Goal: Task Accomplishment & Management: Use online tool/utility

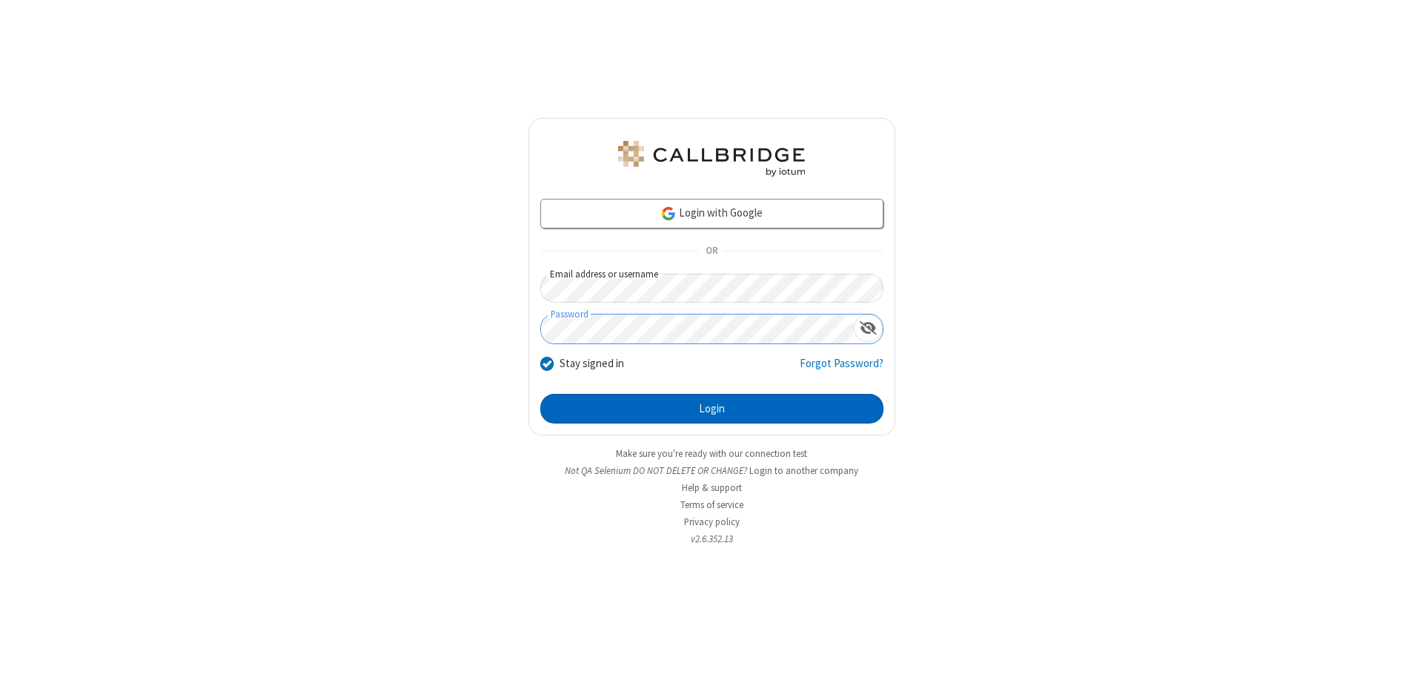
click at [712, 408] on button "Login" at bounding box center [711, 409] width 343 height 30
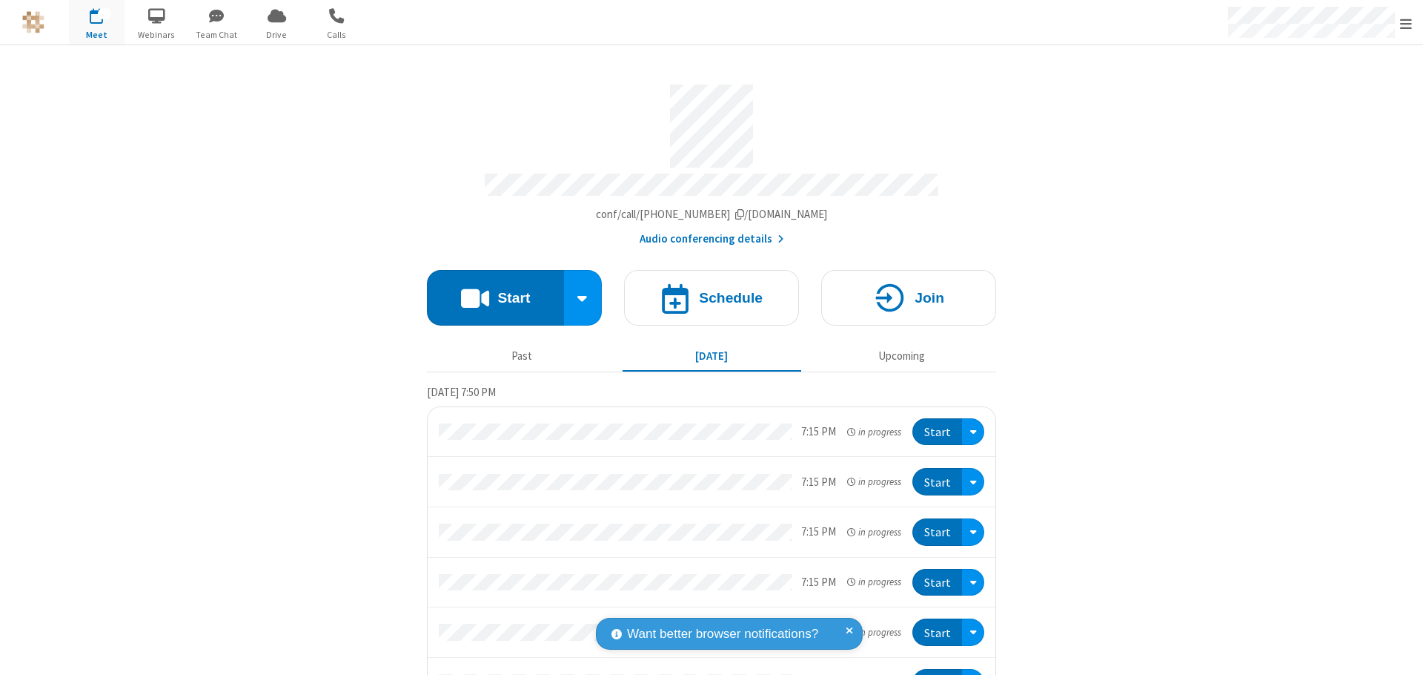
click at [1406, 23] on span "Open menu" at bounding box center [1406, 23] width 12 height 15
click at [96, 22] on span "button" at bounding box center [97, 15] width 56 height 25
click at [706, 291] on h4 "Schedule" at bounding box center [731, 298] width 64 height 14
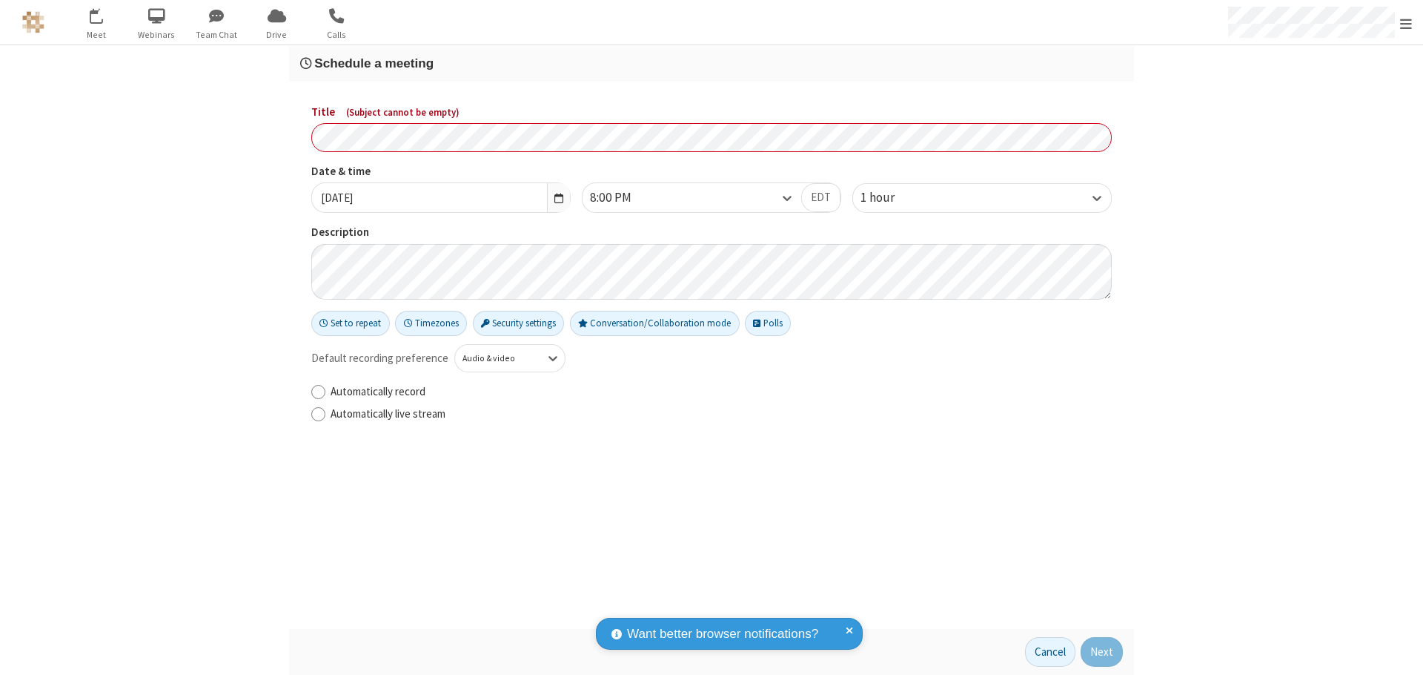
click at [712, 63] on h3 "Schedule a meeting" at bounding box center [711, 63] width 823 height 14
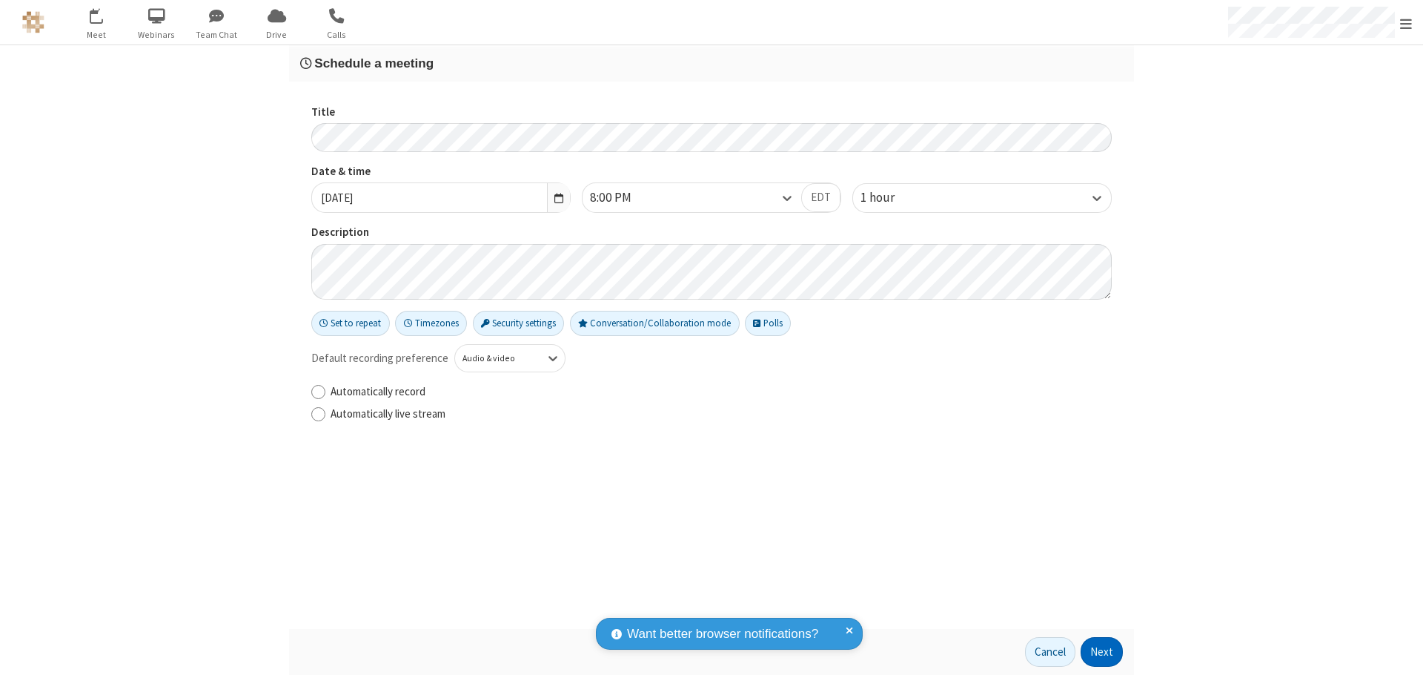
click at [1102, 652] on button "Next" at bounding box center [1102, 652] width 42 height 30
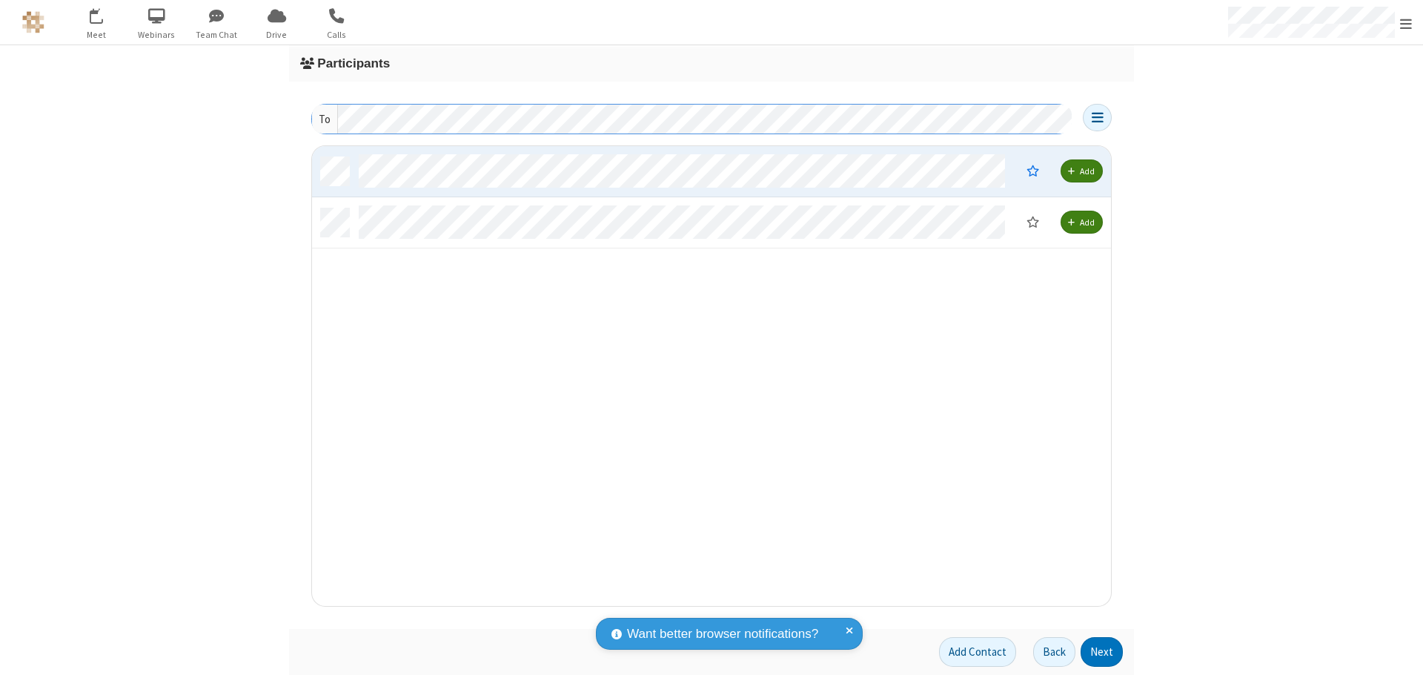
scroll to position [448, 788]
click at [1102, 652] on button "Next" at bounding box center [1102, 652] width 42 height 30
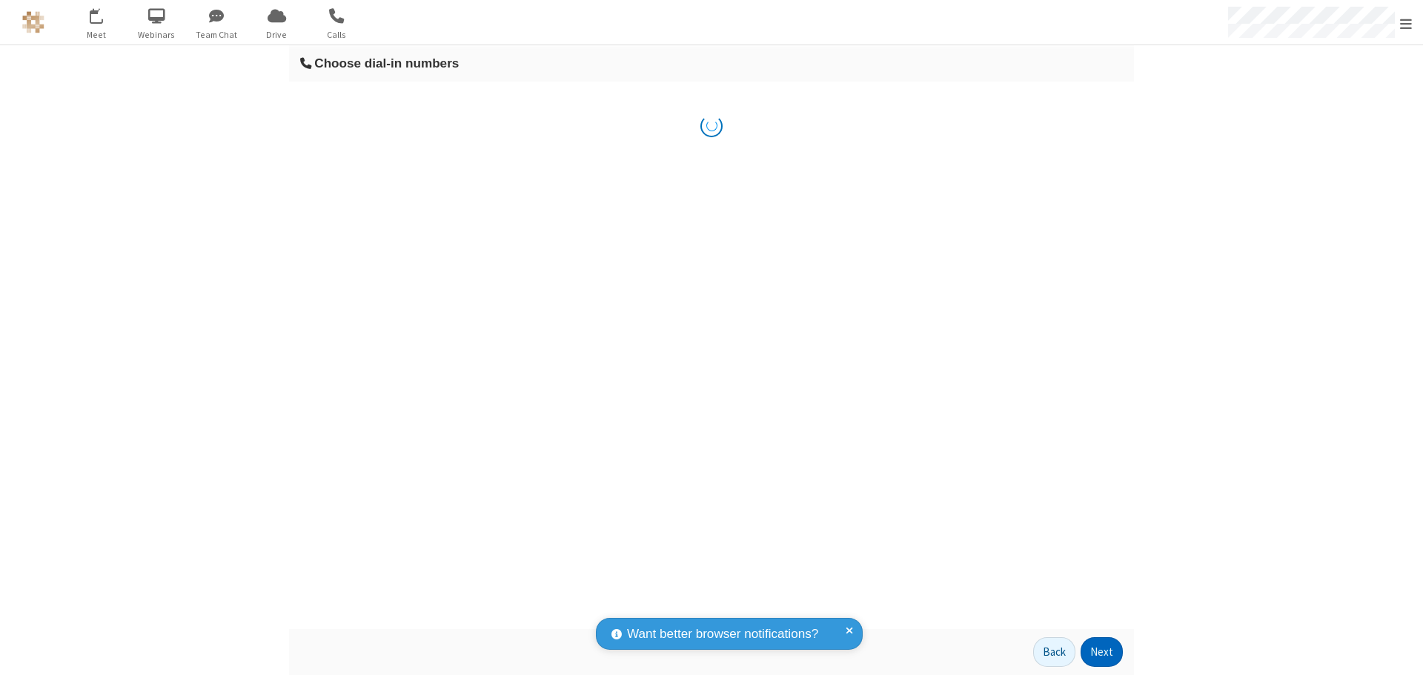
click at [1102, 652] on button "Next" at bounding box center [1102, 652] width 42 height 30
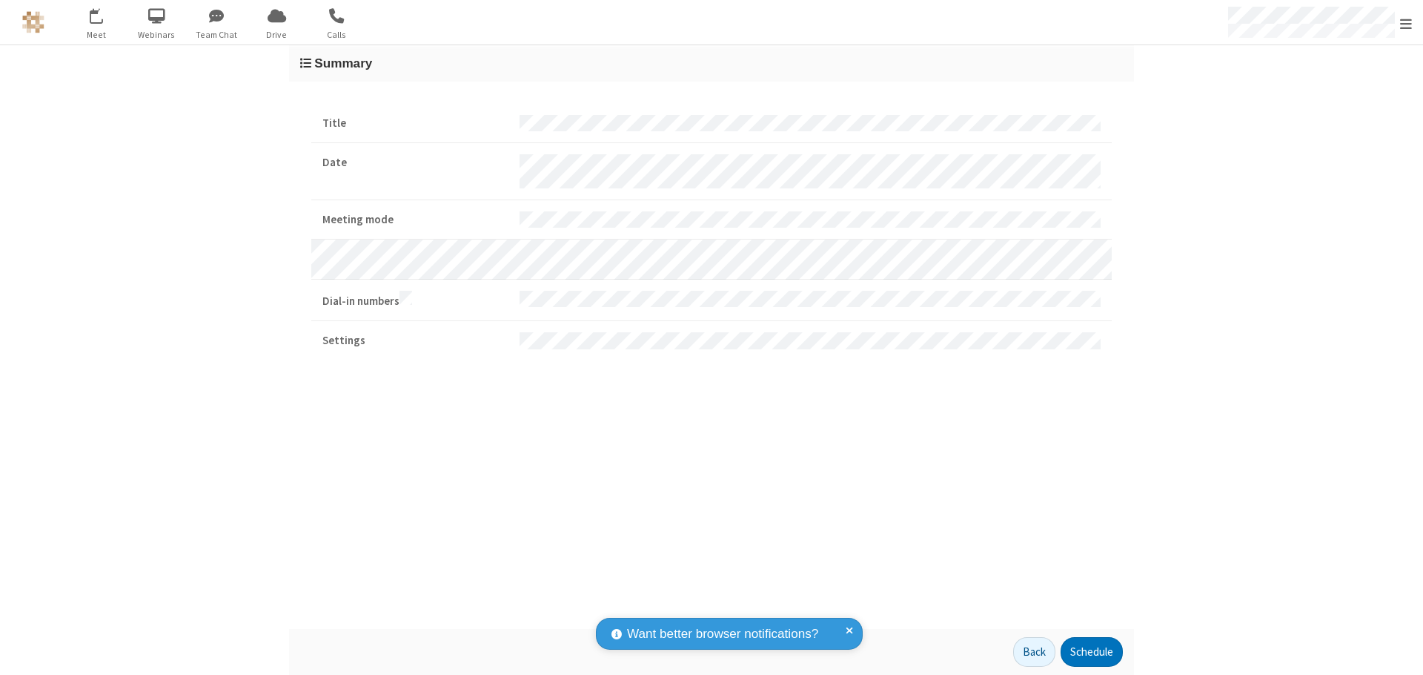
click at [1091, 652] on button "Schedule" at bounding box center [1092, 652] width 62 height 30
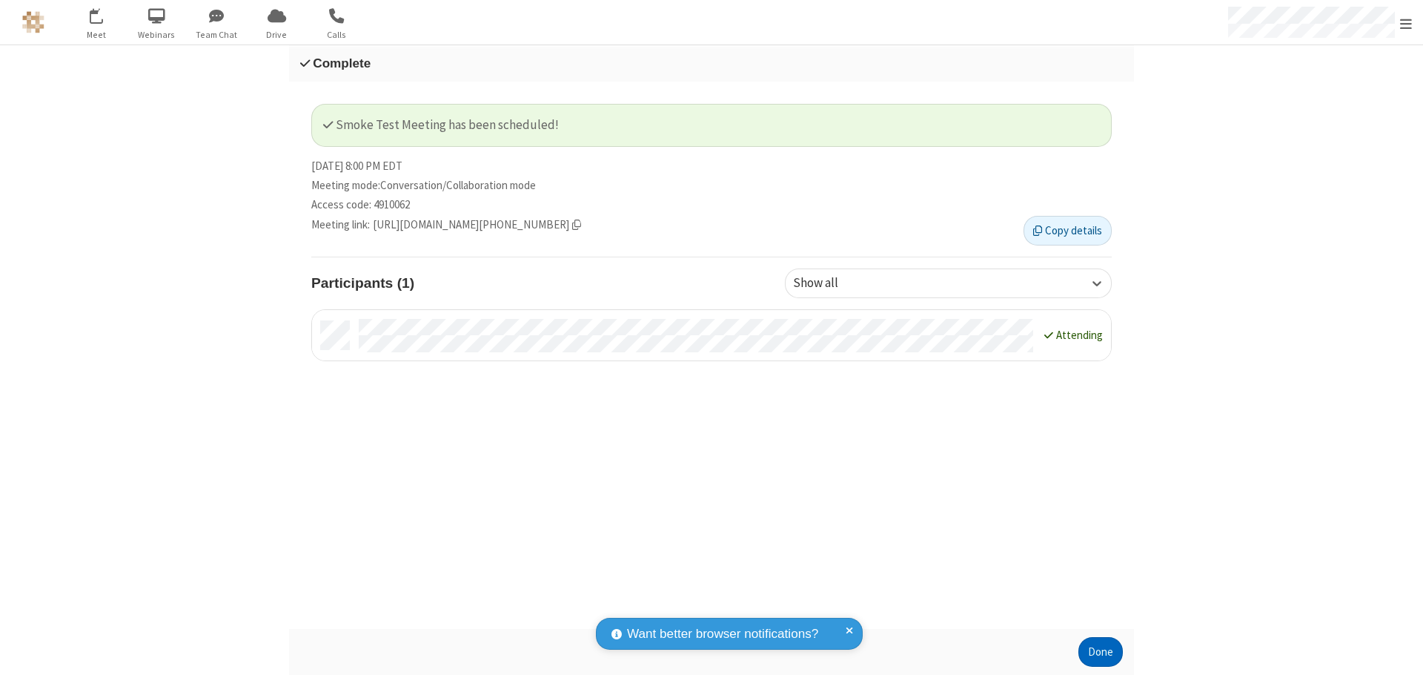
click at [1101, 652] on button "Done" at bounding box center [1101, 652] width 44 height 30
